Goal: Task Accomplishment & Management: Use online tool/utility

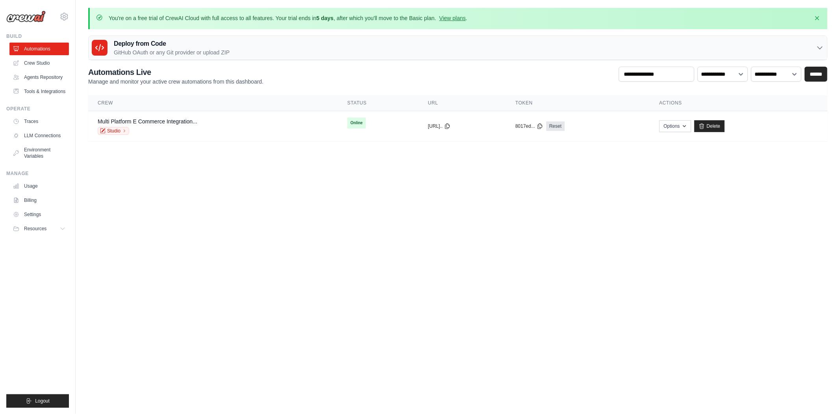
click at [29, 192] on ul "Usage Billing Settings Resources GitHub" at bounding box center [38, 207] width 59 height 55
click at [38, 201] on link "Billing" at bounding box center [39, 200] width 59 height 13
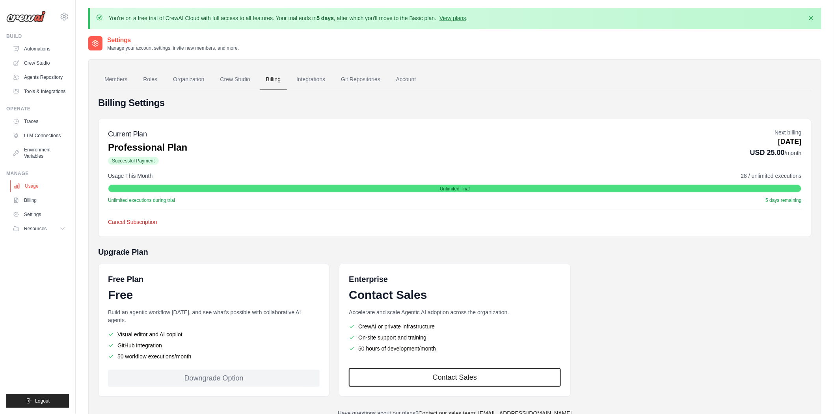
click at [39, 182] on link "Usage" at bounding box center [39, 186] width 59 height 13
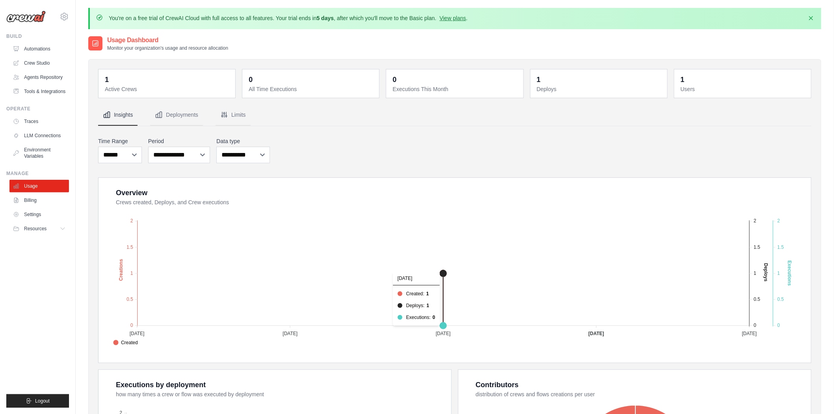
drag, startPoint x: 319, startPoint y: 238, endPoint x: 319, endPoint y: 242, distance: 4.3
click at [319, 238] on foreignobject "Created Deploys Executions" at bounding box center [456, 278] width 692 height 138
click at [32, 63] on link "Crew Studio" at bounding box center [39, 63] width 59 height 13
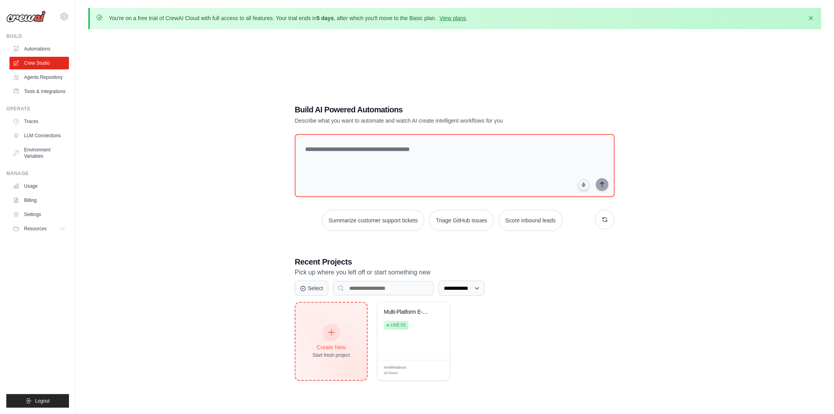
click at [341, 314] on div "Create New Start fresh project" at bounding box center [330, 341] width 71 height 77
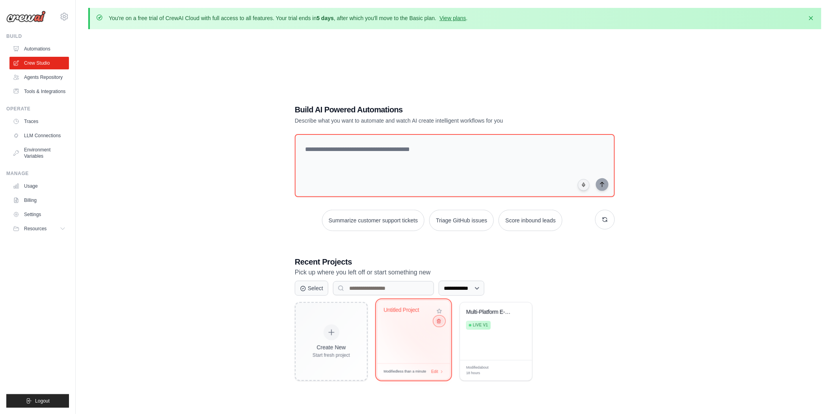
click at [439, 321] on icon at bounding box center [438, 320] width 5 height 5
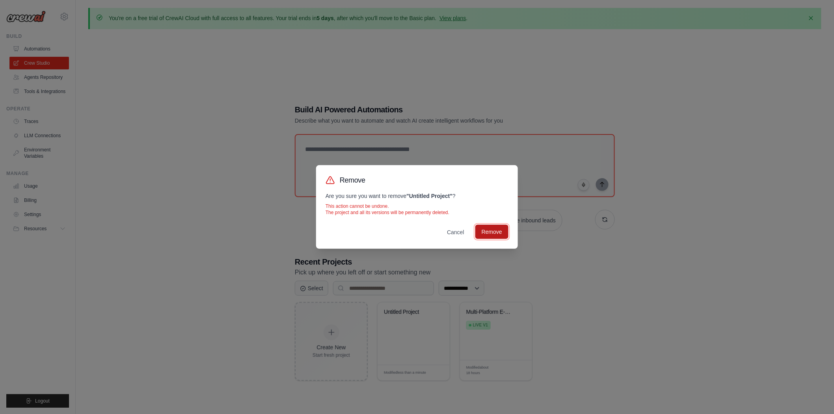
click at [501, 234] on button "Remove" at bounding box center [491, 232] width 33 height 14
